Goal: Task Accomplishment & Management: Manage account settings

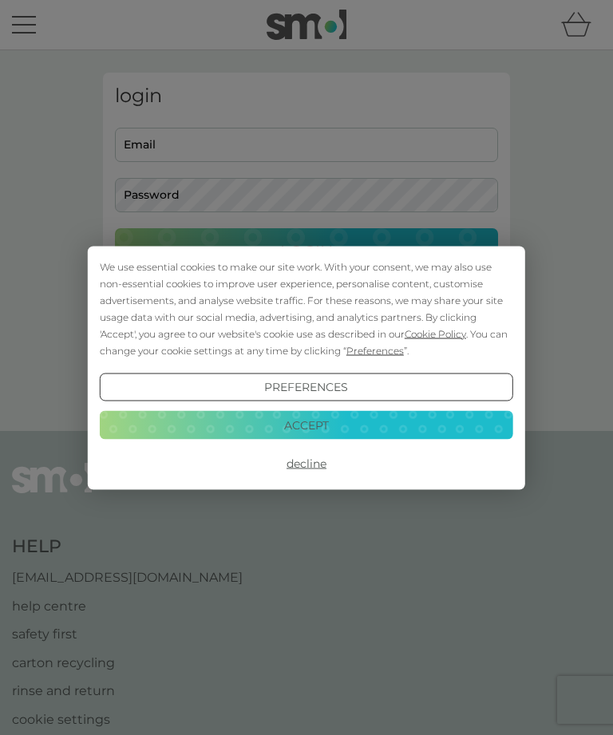
click at [332, 423] on button "Accept" at bounding box center [307, 425] width 414 height 29
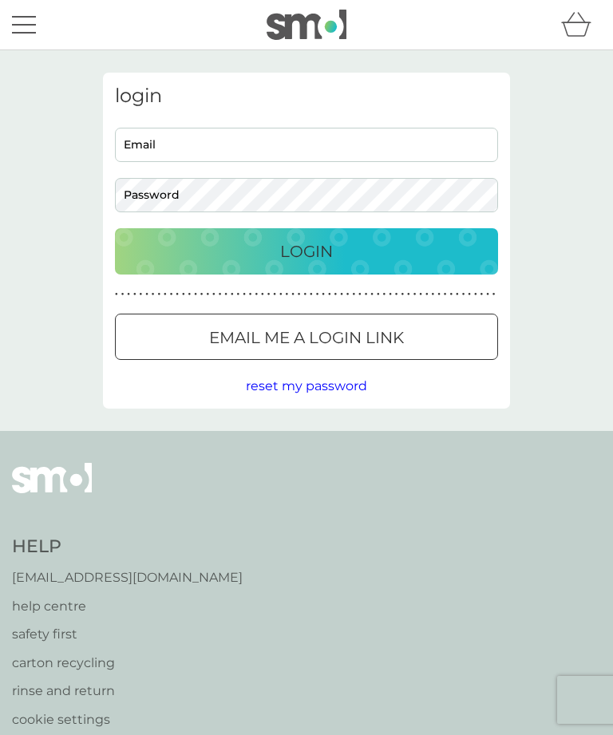
click at [336, 155] on input "Email" at bounding box center [306, 145] width 383 height 34
click at [373, 141] on input "Email" at bounding box center [306, 145] width 383 height 34
type input "[PERSON_NAME][EMAIL_ADDRESS][DOMAIN_NAME]"
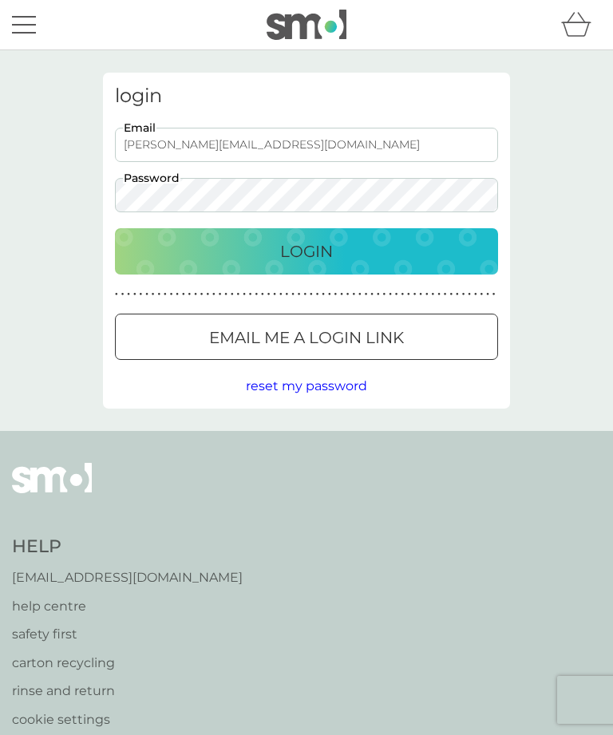
click at [307, 251] on button "Login" at bounding box center [306, 251] width 383 height 46
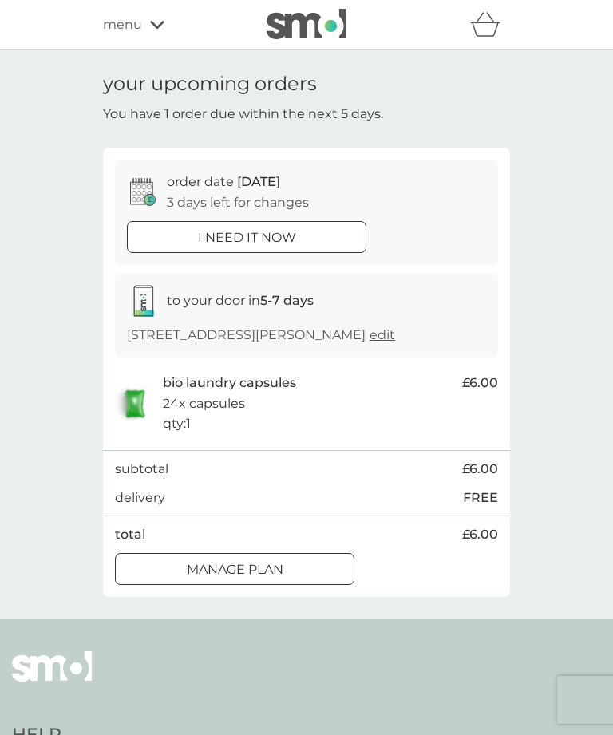
click at [150, 194] on icon at bounding box center [150, 200] width 12 height 12
click at [277, 569] on p "Manage plan" at bounding box center [235, 570] width 97 height 21
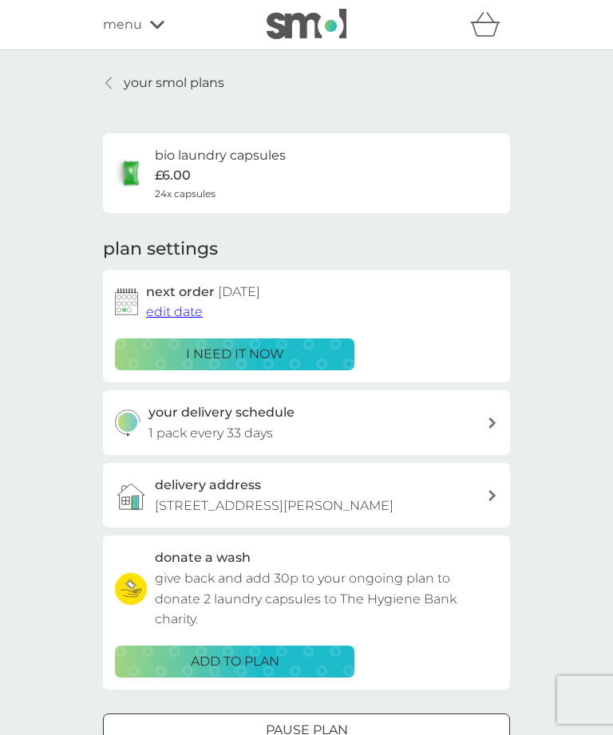
click at [181, 315] on span "edit date" at bounding box center [174, 311] width 57 height 15
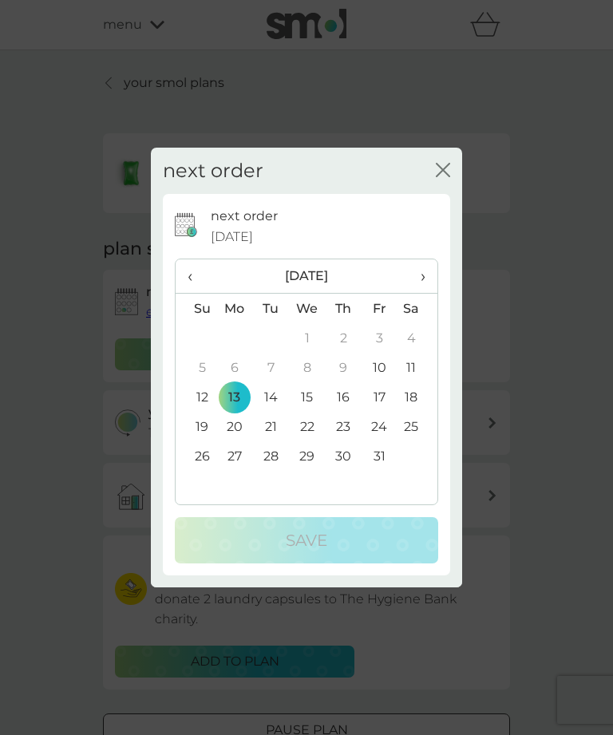
click at [431, 277] on th "›" at bounding box center [418, 276] width 40 height 34
click at [241, 397] on td "10" at bounding box center [234, 397] width 37 height 30
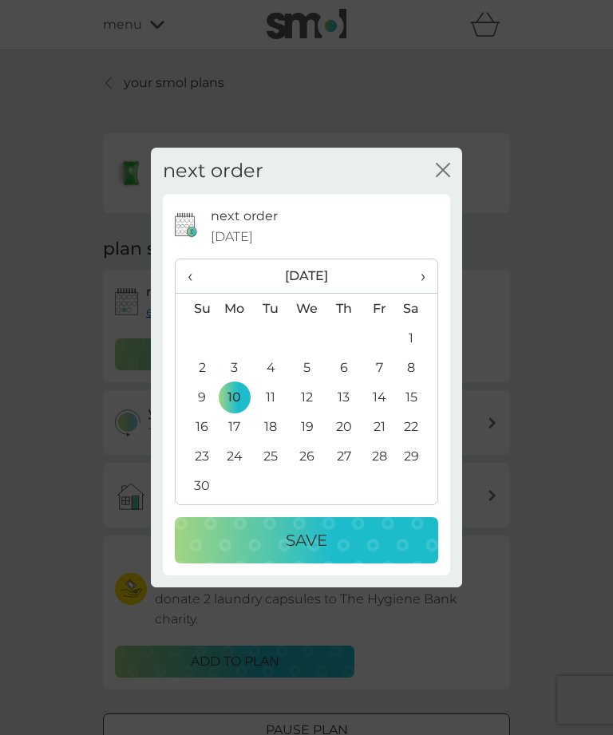
click at [307, 539] on p "Save" at bounding box center [307, 541] width 42 height 26
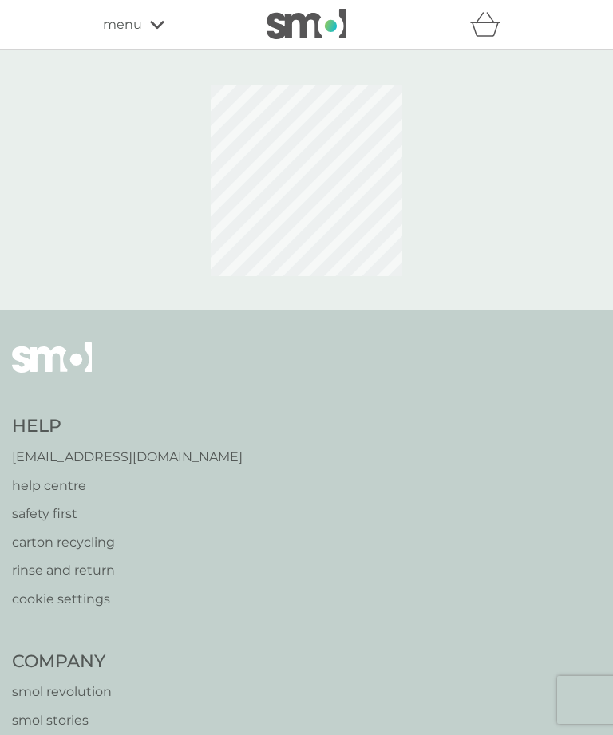
click at [449, 248] on div "good times close Your order will be processed on 10 Nov 2025" at bounding box center [306, 367] width 613 height 735
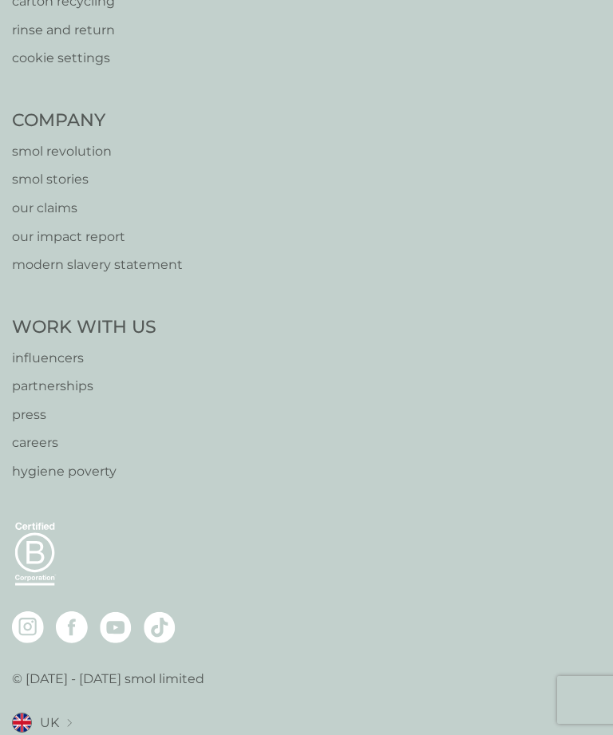
scroll to position [1038, 0]
